Goal: Information Seeking & Learning: Learn about a topic

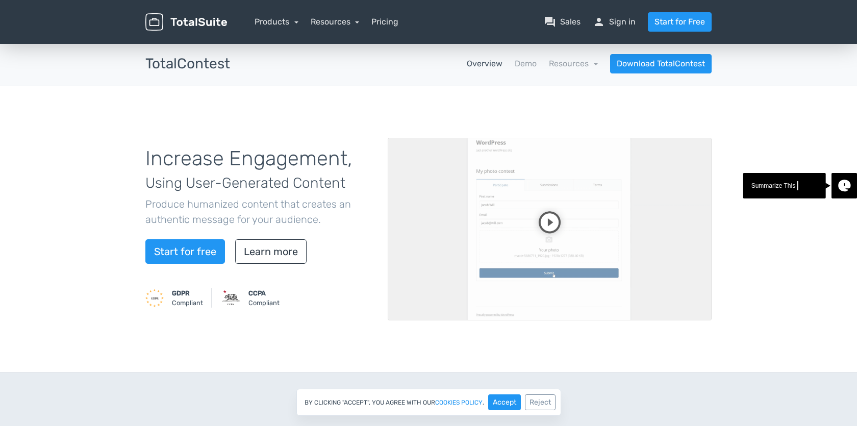
click at [555, 222] on video at bounding box center [550, 229] width 324 height 183
click at [291, 23] on link "Products" at bounding box center [277, 22] width 44 height 10
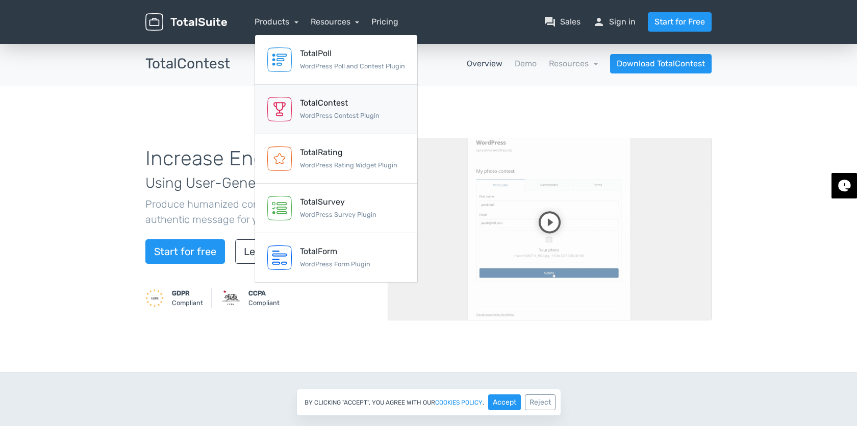
click at [336, 108] on div "TotalContest" at bounding box center [340, 103] width 80 height 12
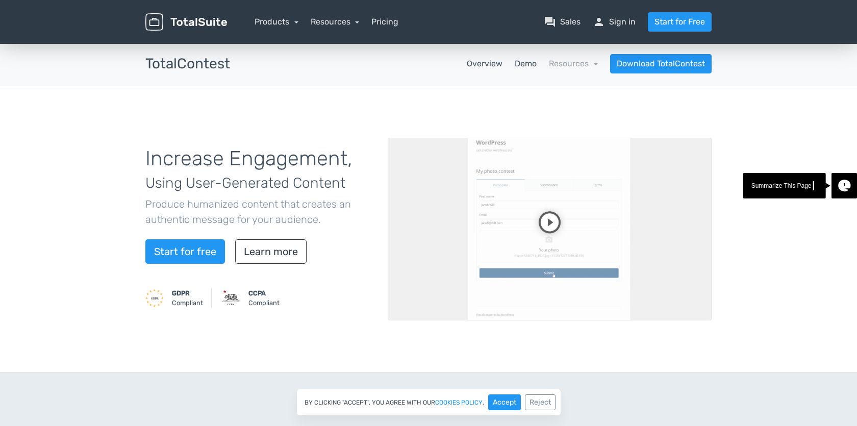
click at [519, 63] on link "Demo" at bounding box center [526, 64] width 22 height 12
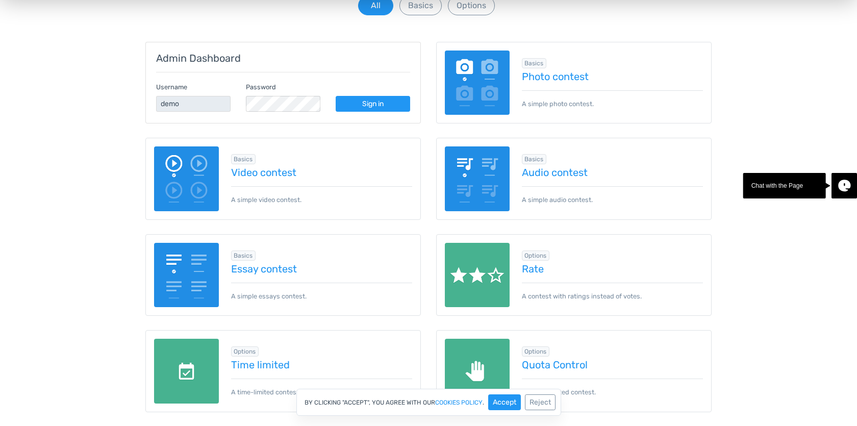
scroll to position [148, 0]
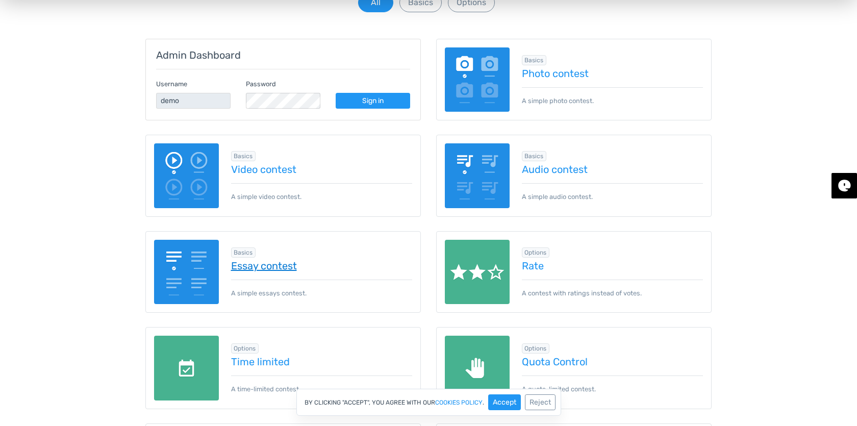
click at [271, 265] on link "Essay contest" at bounding box center [322, 265] width 182 height 11
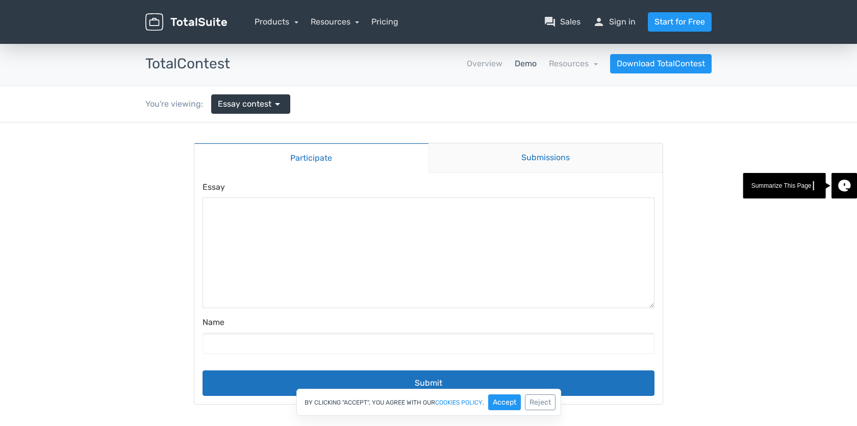
click at [493, 168] on link "Submissions" at bounding box center [545, 158] width 235 height 30
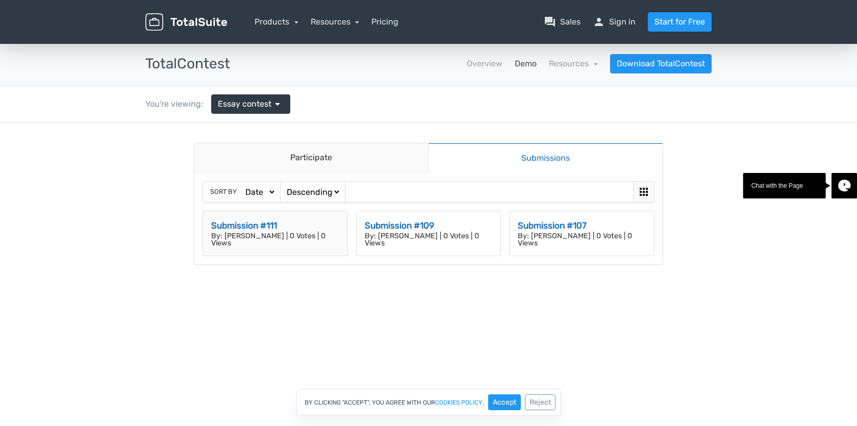
click at [254, 224] on h3 "Submission #111" at bounding box center [275, 225] width 128 height 13
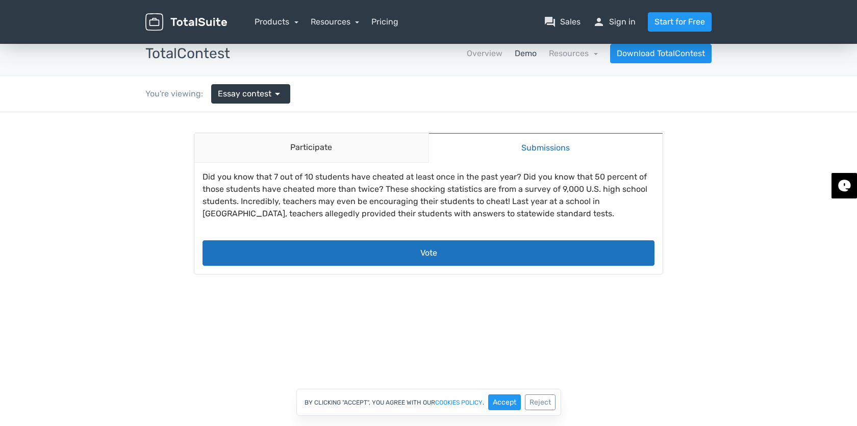
scroll to position [13, 0]
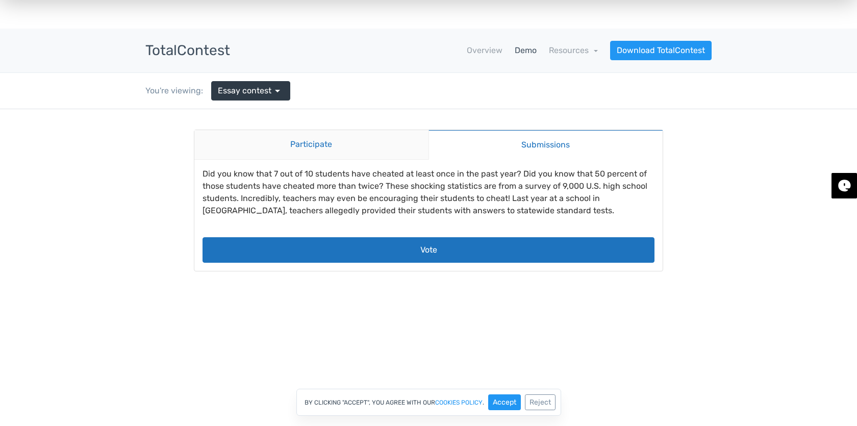
click at [354, 143] on link "Participate" at bounding box center [311, 145] width 234 height 30
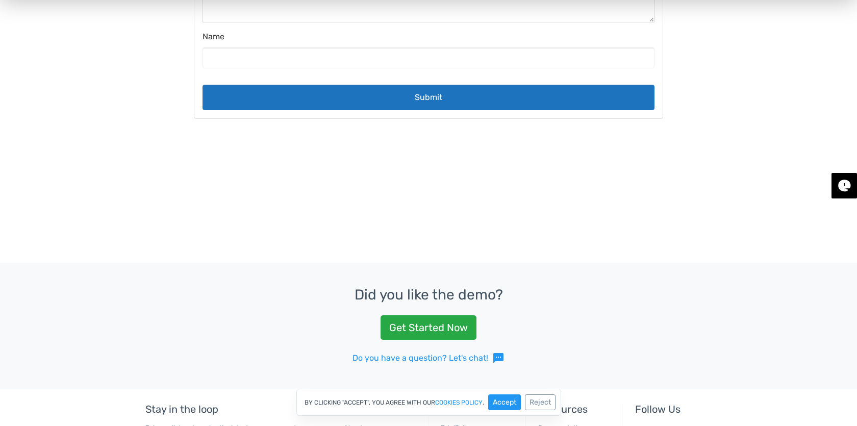
scroll to position [0, 0]
